Goal: Transaction & Acquisition: Purchase product/service

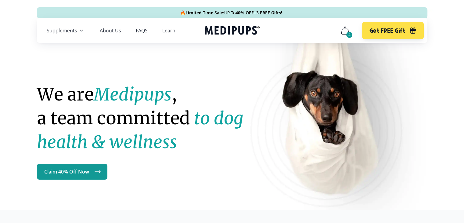
click at [346, 33] on icon "cart" at bounding box center [345, 31] width 10 height 10
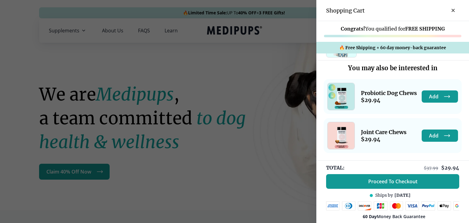
scroll to position [146, 0]
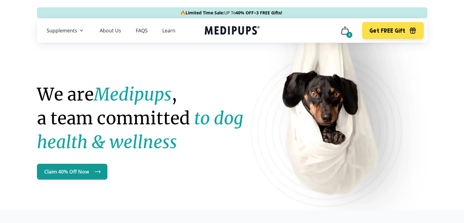
click at [345, 33] on icon "cart" at bounding box center [345, 31] width 10 height 10
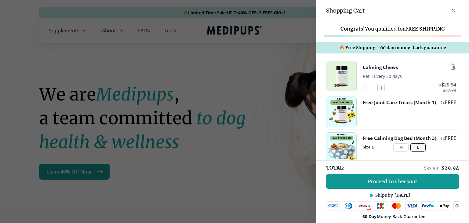
click at [377, 66] on button "Calming Chews" at bounding box center [380, 67] width 35 height 8
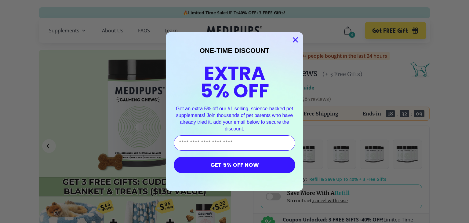
click at [293, 38] on circle "Close dialog" at bounding box center [295, 40] width 10 height 10
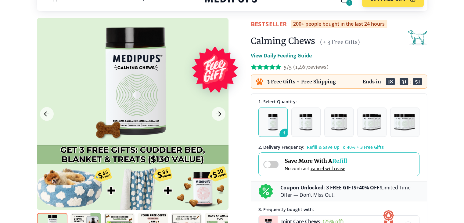
scroll to position [44, 0]
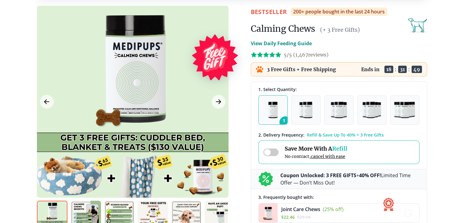
drag, startPoint x: 275, startPoint y: 150, endPoint x: 299, endPoint y: 149, distance: 23.8
click at [275, 150] on span at bounding box center [270, 152] width 15 height 8
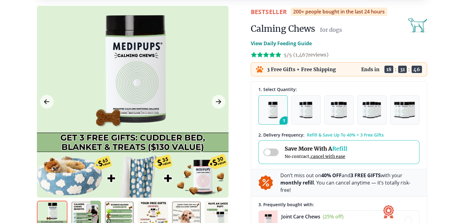
click at [332, 154] on span "cancel with ease" at bounding box center [328, 156] width 34 height 5
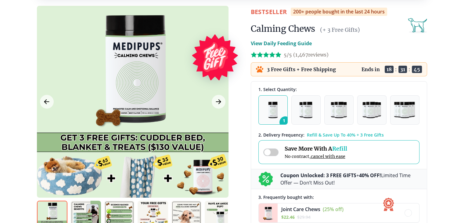
click at [332, 154] on span "cancel with ease" at bounding box center [328, 156] width 34 height 5
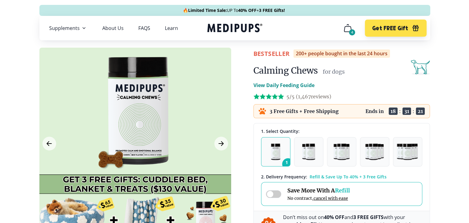
scroll to position [0, 0]
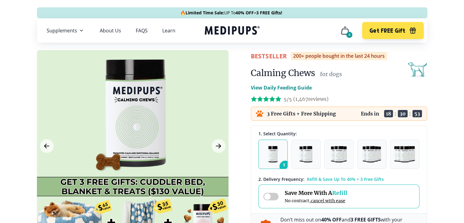
click at [345, 31] on icon "cart" at bounding box center [345, 31] width 10 height 10
